Goal: Find specific page/section: Find specific page/section

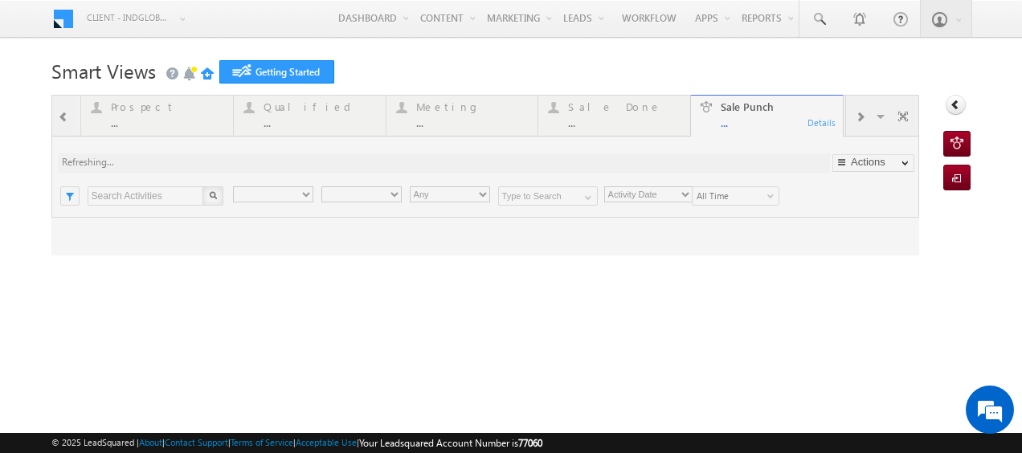
type input "Any Owner"
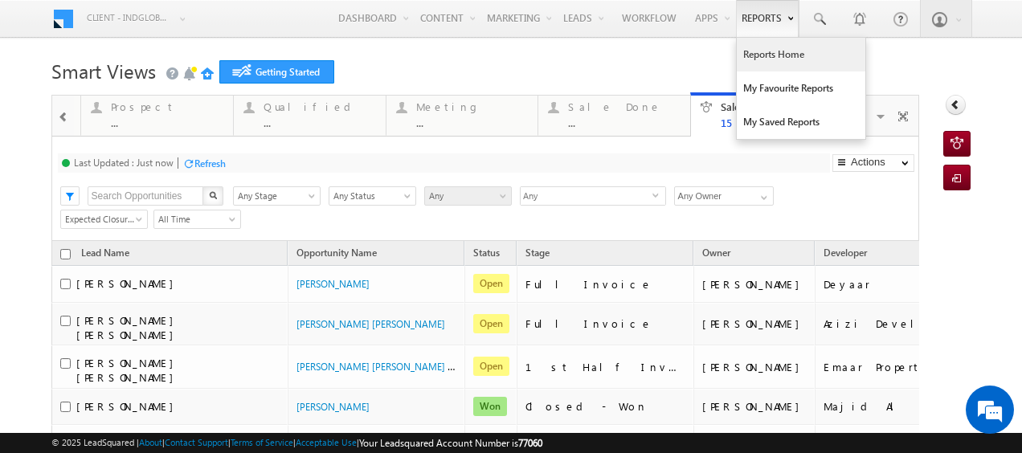
click at [774, 59] on link "Reports Home" at bounding box center [801, 55] width 129 height 34
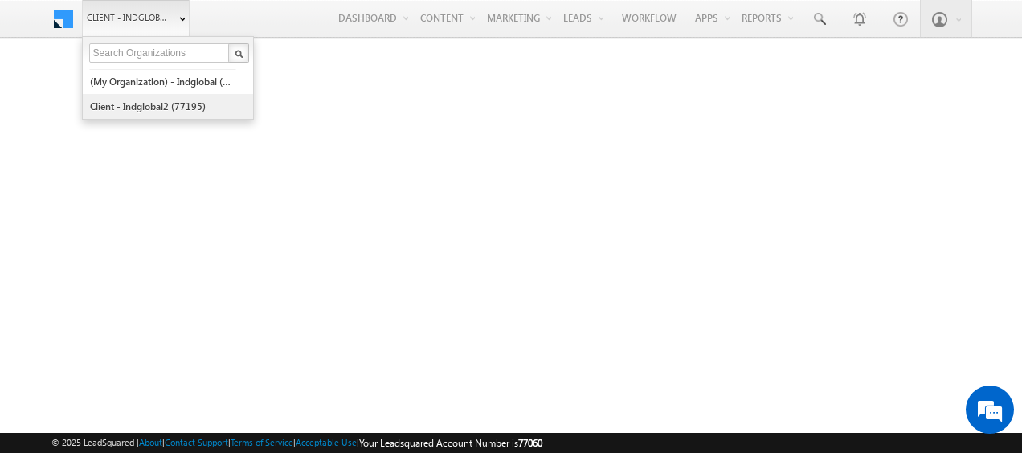
click at [156, 101] on link "Client - indglobal2 (77195)" at bounding box center [162, 106] width 147 height 25
